Goal: Transaction & Acquisition: Purchase product/service

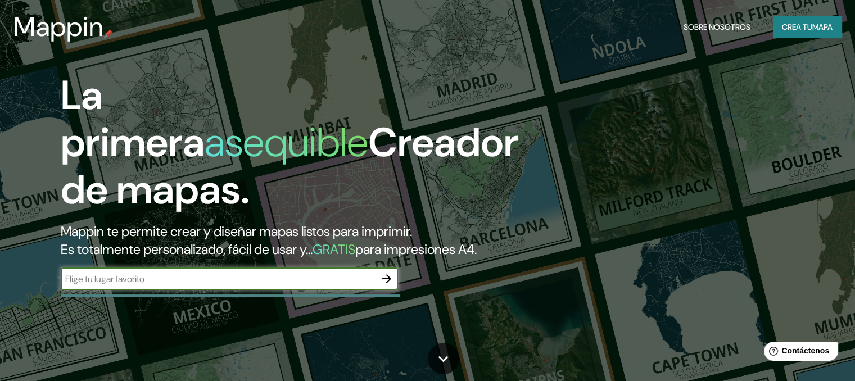
click at [798, 34] on button "Crea tu mapa" at bounding box center [807, 26] width 69 height 21
click at [385, 285] on icon "button" at bounding box center [386, 278] width 13 height 13
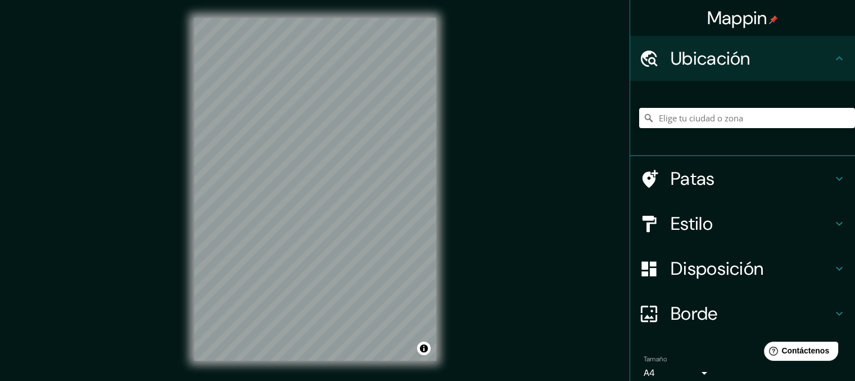
click at [440, 144] on div "© Mapbox © OpenStreetMap Improve this map" at bounding box center [315, 189] width 278 height 379
click at [461, 140] on div "Mappin Ubicación Patas Estilo Disposición Borde Elige un borde. Consejo : puede…" at bounding box center [427, 198] width 855 height 397
click at [700, 112] on input "Elige tu ciudad o zona" at bounding box center [747, 118] width 216 height 20
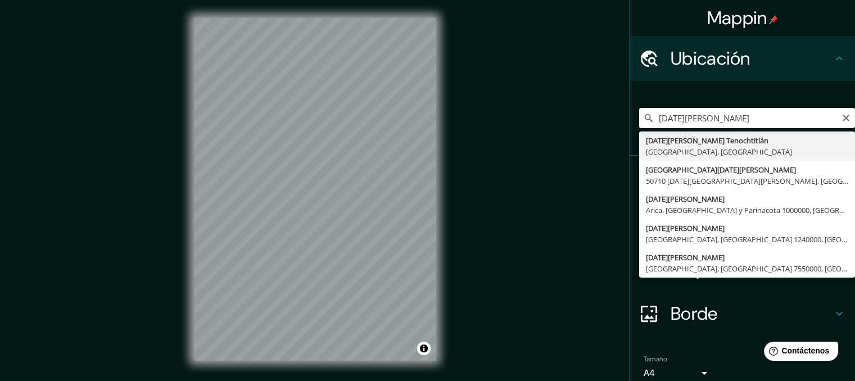
type input "[DATE][PERSON_NAME] Tenochtitlán, [GEOGRAPHIC_DATA], [GEOGRAPHIC_DATA]"
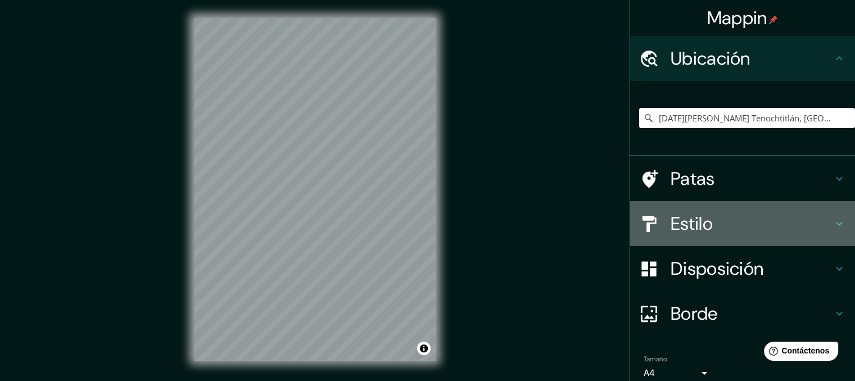
click at [832, 219] on icon at bounding box center [838, 223] width 13 height 13
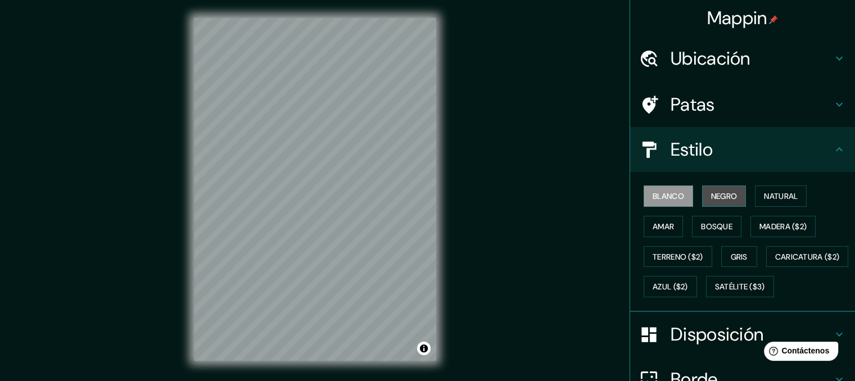
click at [711, 193] on font "Negro" at bounding box center [724, 196] width 26 height 10
click at [674, 194] on font "Blanco" at bounding box center [667, 196] width 31 height 10
click at [680, 261] on font "Terreno ($2)" at bounding box center [677, 256] width 51 height 15
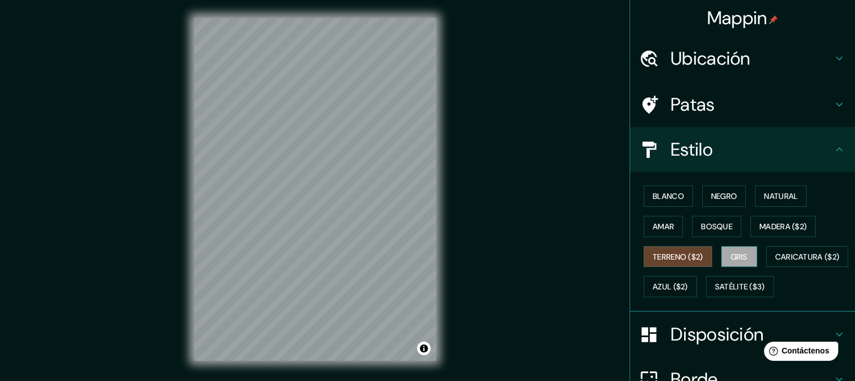
click at [737, 252] on font "Gris" at bounding box center [738, 257] width 17 height 10
click at [715, 216] on button "Bosque" at bounding box center [716, 226] width 49 height 21
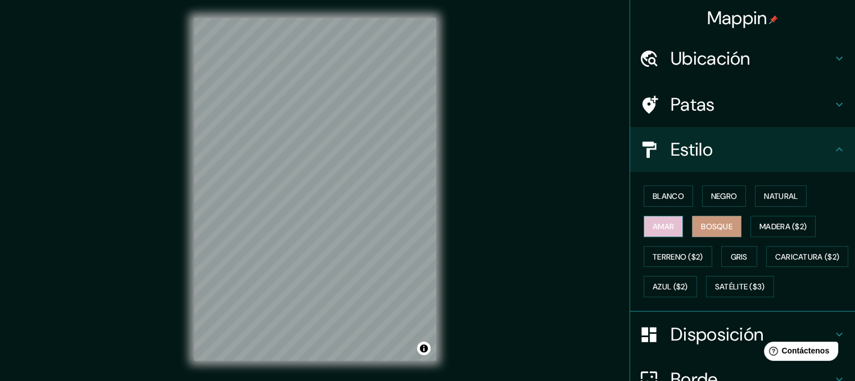
click at [663, 219] on font "Amar" at bounding box center [662, 226] width 21 height 15
click at [711, 199] on font "Negro" at bounding box center [724, 196] width 26 height 10
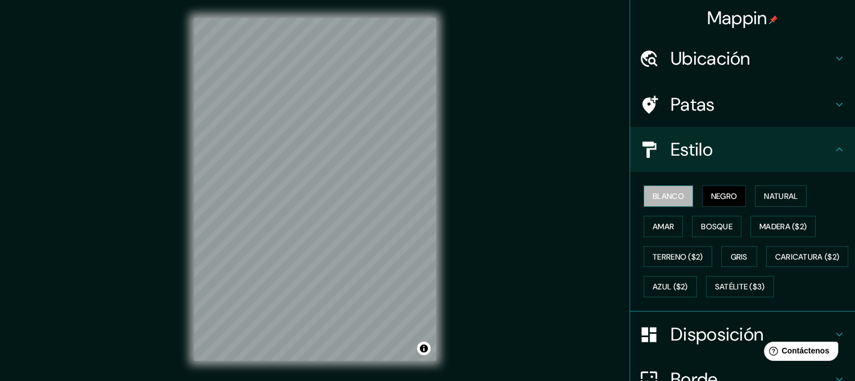
click at [670, 198] on font "Blanco" at bounding box center [667, 196] width 31 height 10
click at [769, 191] on font "Natural" at bounding box center [781, 196] width 34 height 10
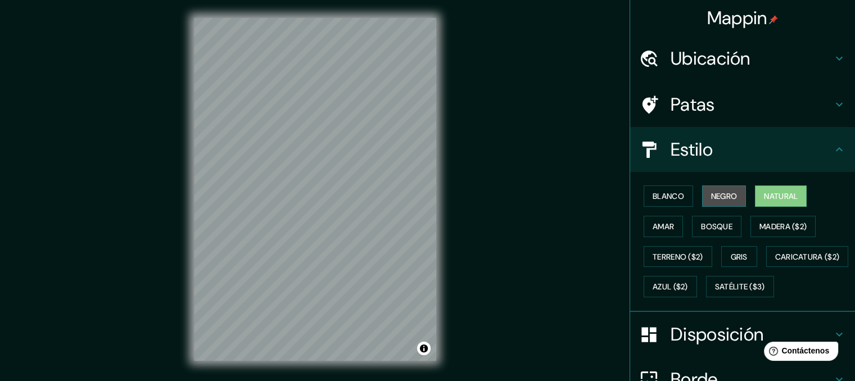
click at [724, 201] on font "Negro" at bounding box center [724, 196] width 26 height 15
click at [832, 153] on icon at bounding box center [838, 149] width 13 height 13
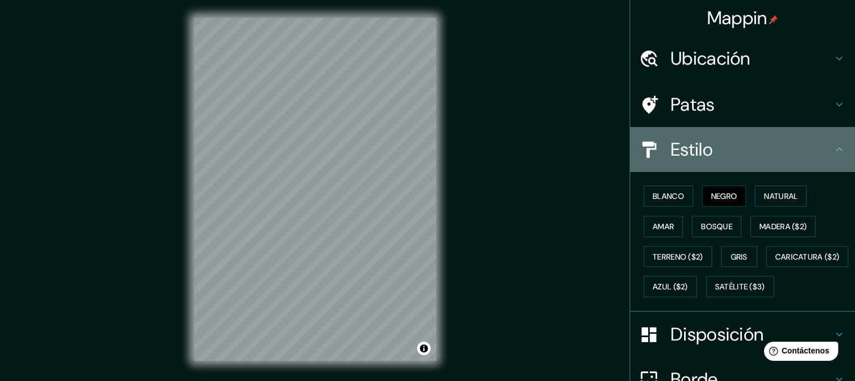
click at [832, 153] on icon at bounding box center [838, 149] width 13 height 13
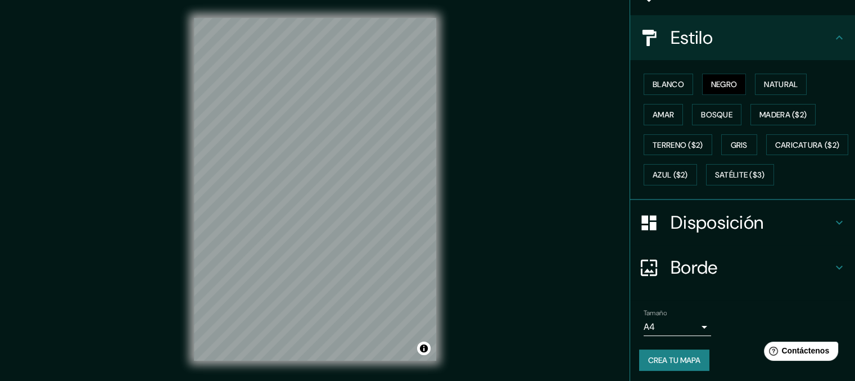
scroll to position [143, 0]
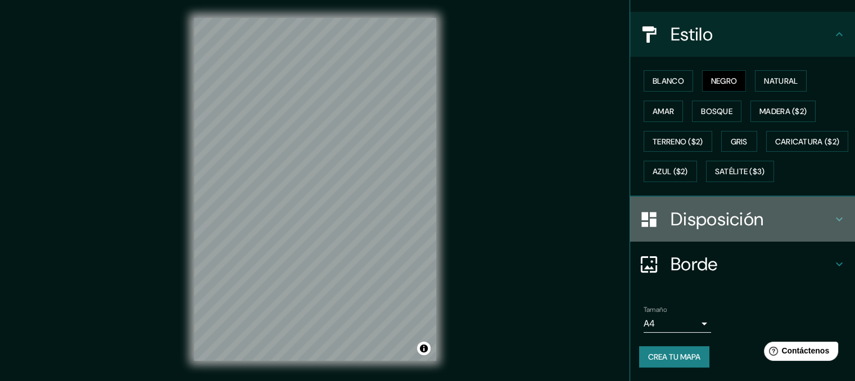
click at [832, 215] on icon at bounding box center [838, 218] width 13 height 13
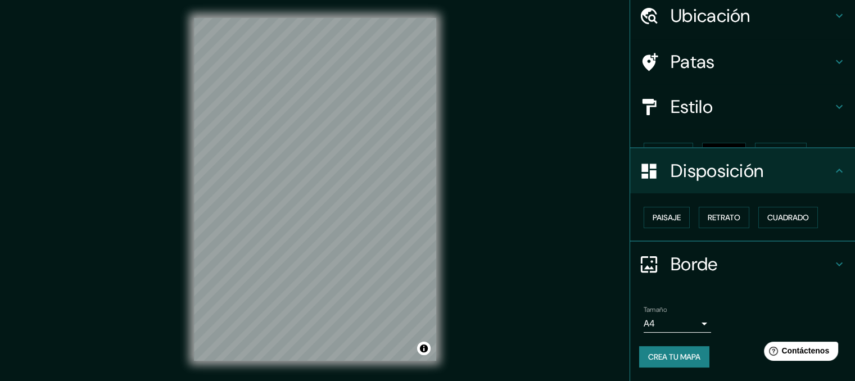
scroll to position [23, 0]
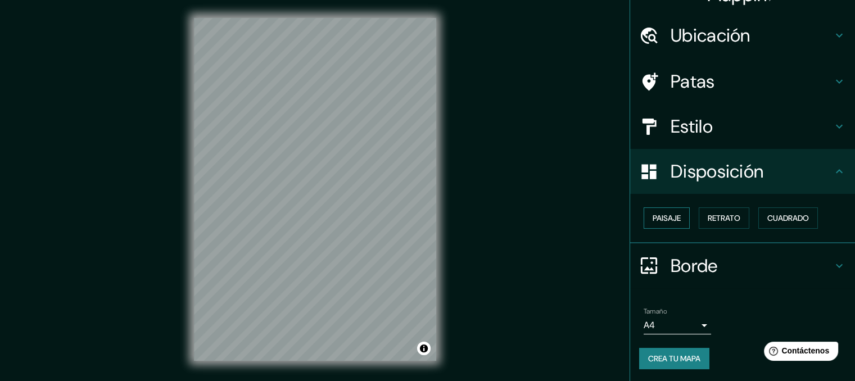
click at [665, 213] on font "Paisaje" at bounding box center [666, 218] width 28 height 10
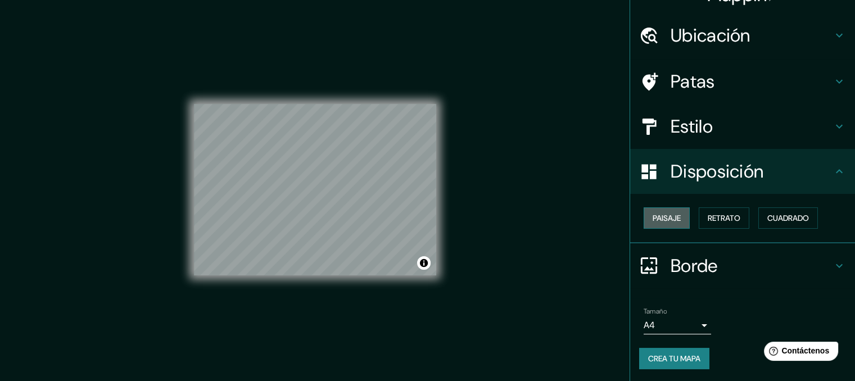
click at [665, 213] on font "Paisaje" at bounding box center [666, 218] width 28 height 10
click at [712, 218] on font "Retrato" at bounding box center [723, 218] width 33 height 10
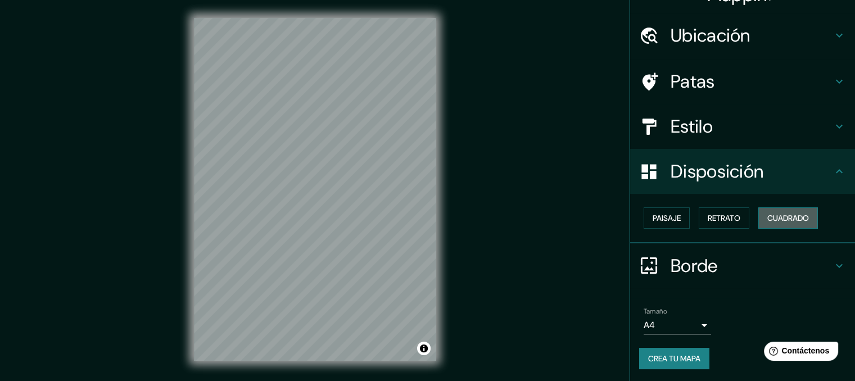
click at [772, 214] on font "Cuadrado" at bounding box center [788, 218] width 42 height 10
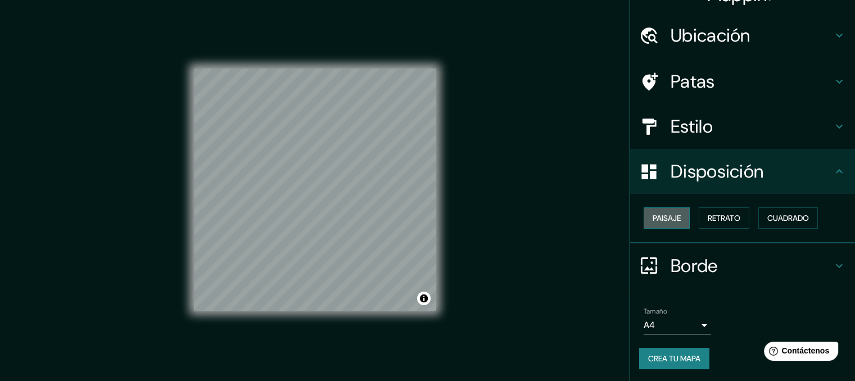
click at [668, 218] on font "Paisaje" at bounding box center [666, 218] width 28 height 10
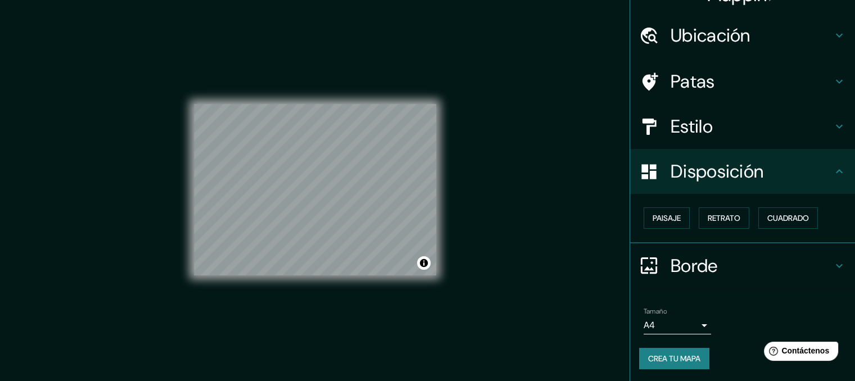
scroll to position [0, 0]
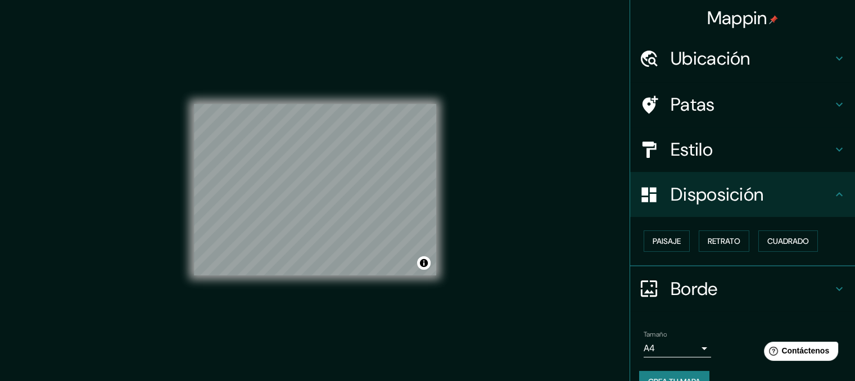
click at [813, 52] on h4 "Ubicación" at bounding box center [751, 58] width 162 height 22
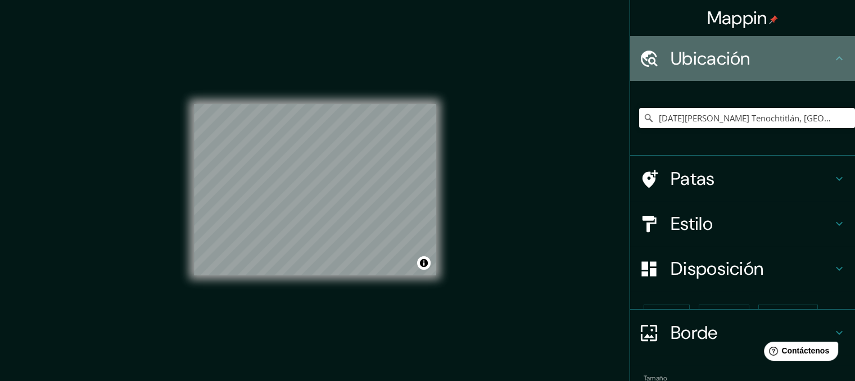
click at [813, 52] on h4 "Ubicación" at bounding box center [751, 58] width 162 height 22
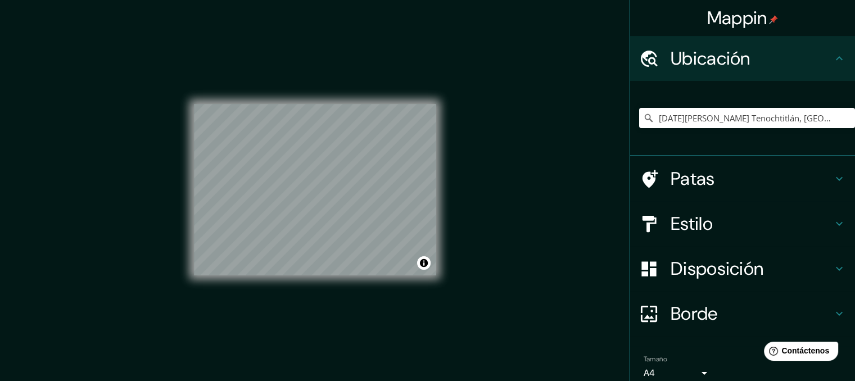
click at [836, 180] on icon at bounding box center [838, 178] width 13 height 13
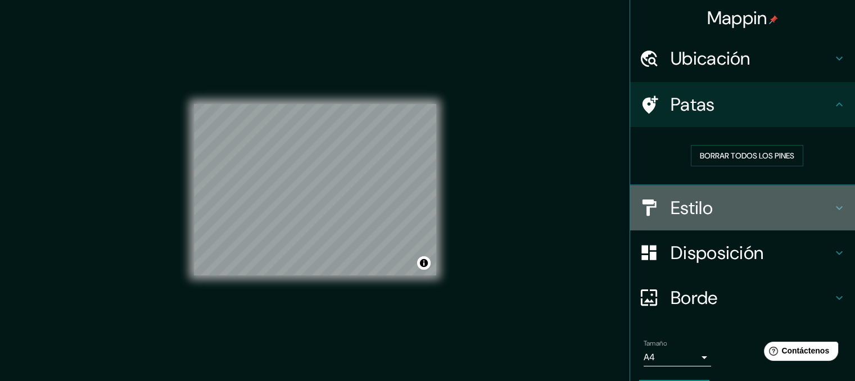
click at [832, 208] on icon at bounding box center [838, 207] width 13 height 13
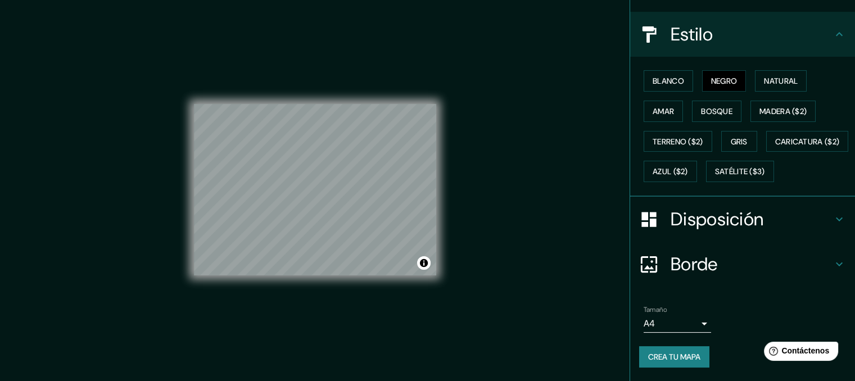
scroll to position [143, 0]
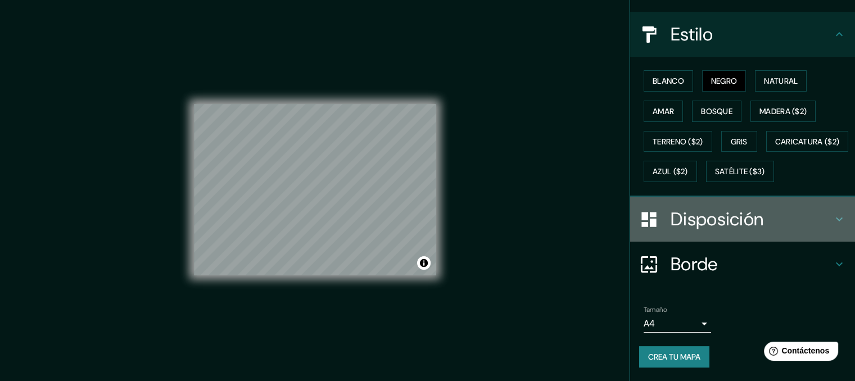
click at [832, 221] on icon at bounding box center [838, 218] width 13 height 13
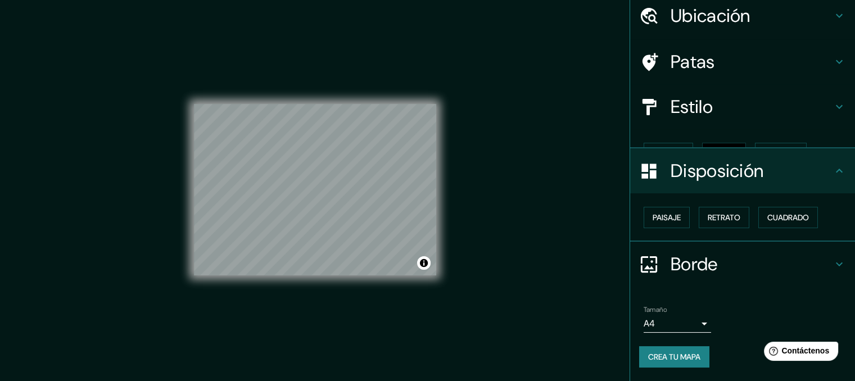
scroll to position [23, 0]
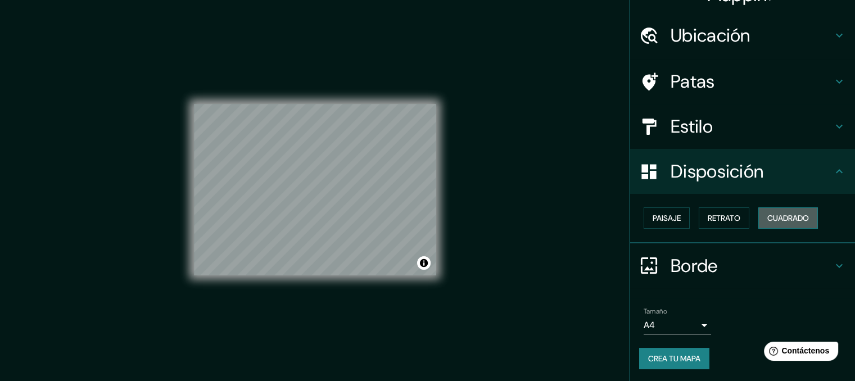
click at [769, 216] on font "Cuadrado" at bounding box center [788, 218] width 42 height 10
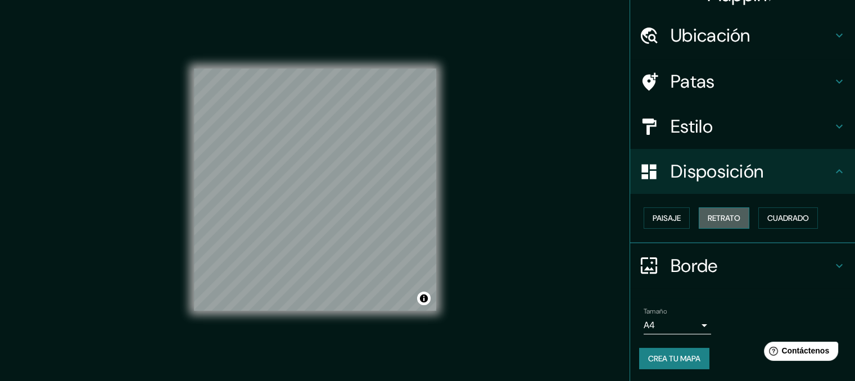
click at [725, 221] on font "Retrato" at bounding box center [723, 218] width 33 height 10
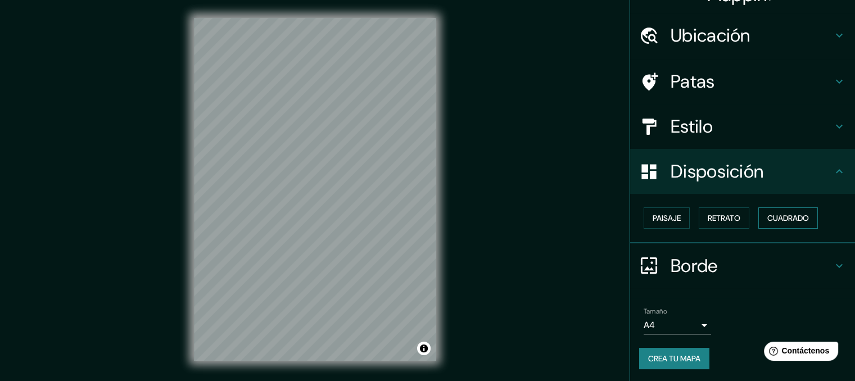
click at [760, 225] on button "Cuadrado" at bounding box center [788, 217] width 60 height 21
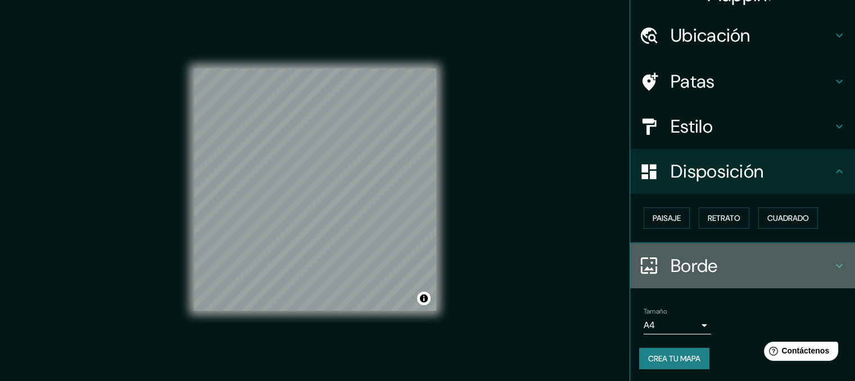
click at [834, 261] on icon at bounding box center [838, 265] width 13 height 13
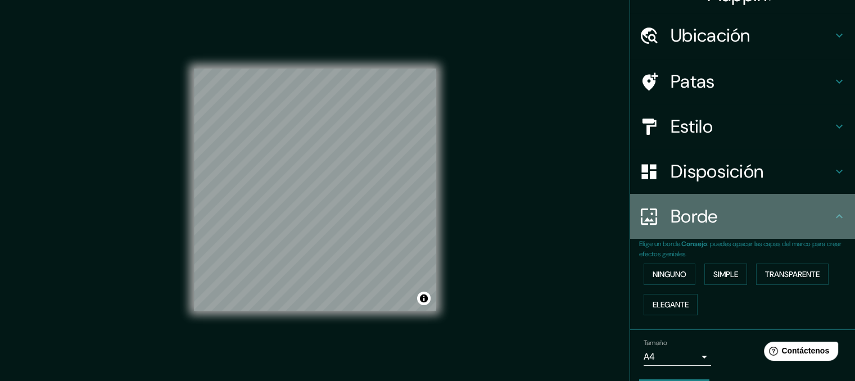
click at [836, 214] on icon at bounding box center [839, 216] width 7 height 4
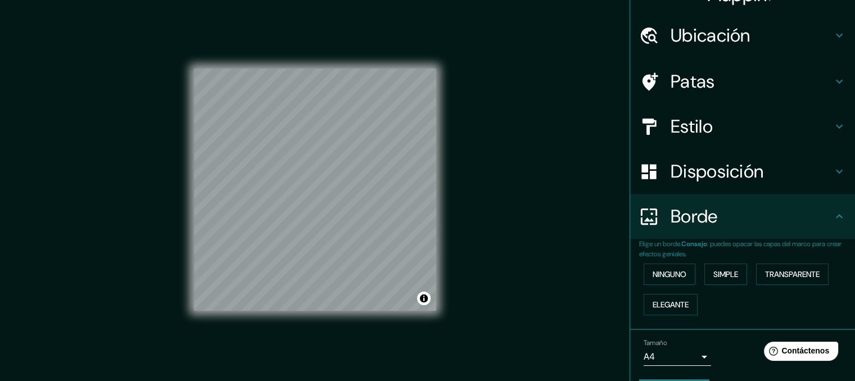
click at [832, 217] on icon at bounding box center [838, 216] width 13 height 13
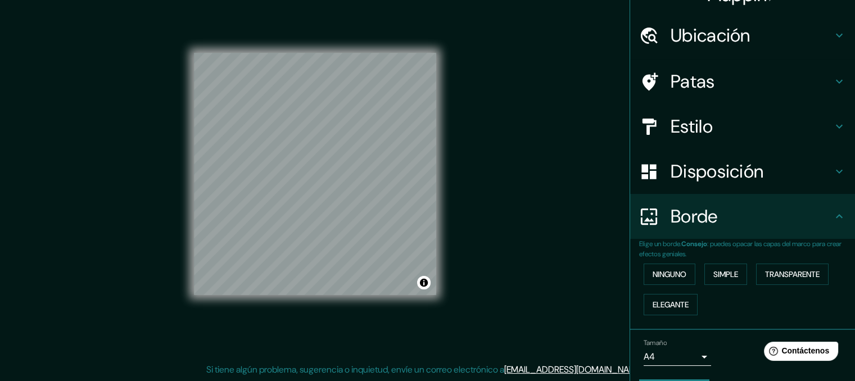
scroll to position [0, 0]
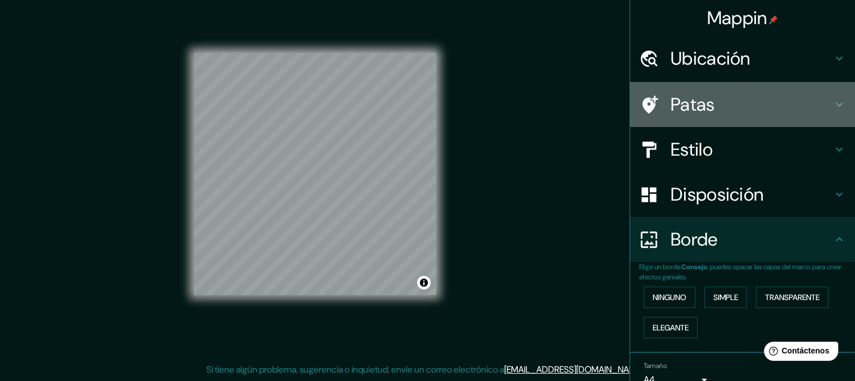
click at [798, 111] on h4 "Patas" at bounding box center [751, 104] width 162 height 22
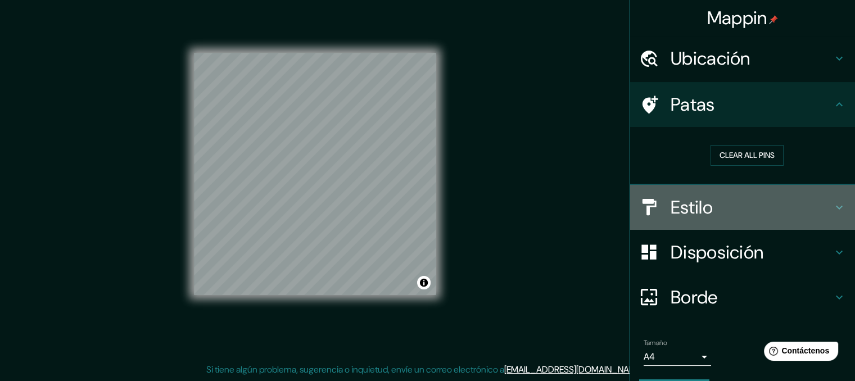
click at [773, 203] on h4 "Estilo" at bounding box center [751, 207] width 162 height 22
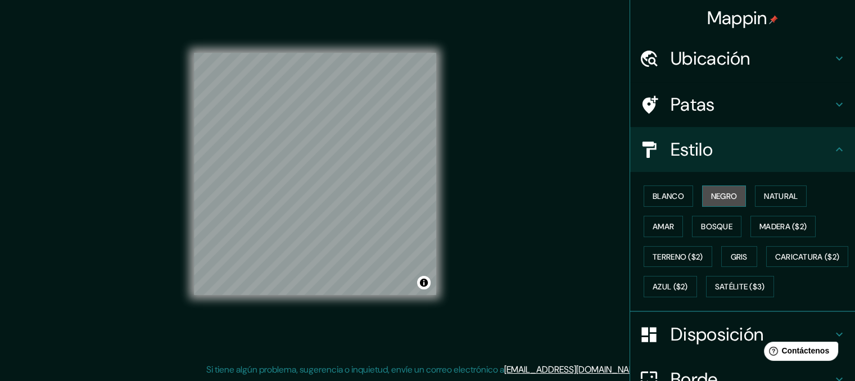
click at [716, 201] on font "Negro" at bounding box center [724, 196] width 26 height 15
click at [661, 198] on font "Blanco" at bounding box center [667, 196] width 31 height 10
click at [711, 197] on font "Negro" at bounding box center [724, 196] width 26 height 10
